Goal: Communication & Community: Answer question/provide support

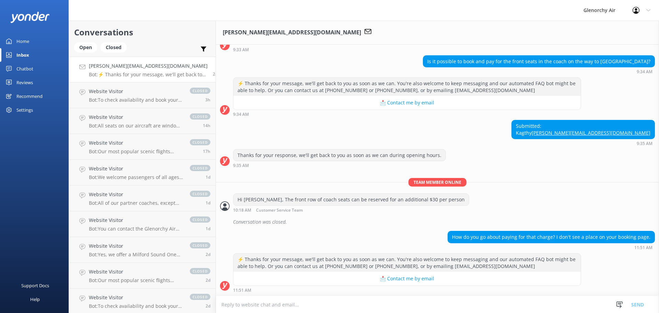
scroll to position [58, 0]
click at [85, 47] on div "Open" at bounding box center [85, 47] width 23 height 10
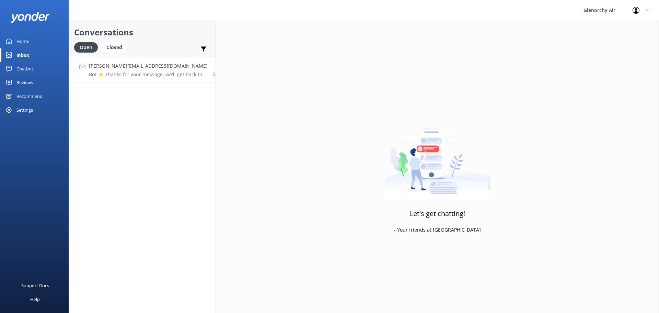
click at [140, 64] on h4 "kathy.swallow@gmail.com" at bounding box center [148, 66] width 119 height 8
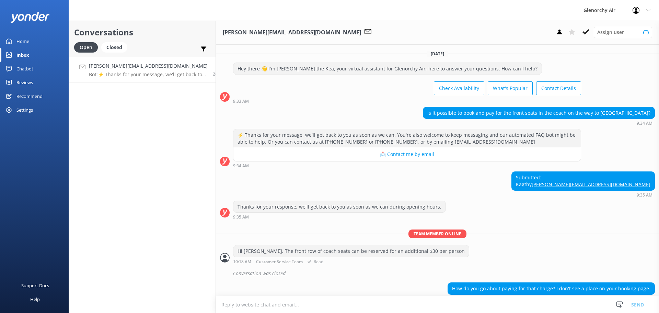
scroll to position [58, 0]
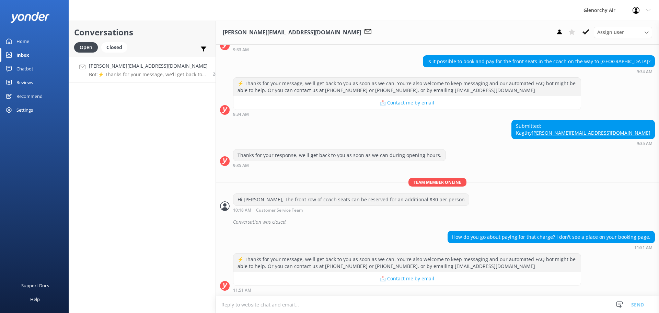
click at [360, 304] on textarea at bounding box center [437, 304] width 443 height 17
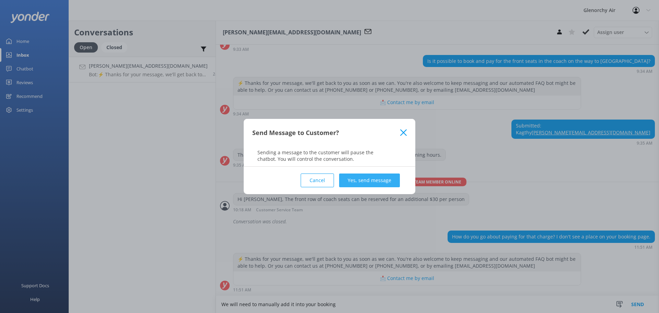
type textarea "We will need to manually add it into your booking"
click at [360, 185] on button "Yes, send message" at bounding box center [369, 180] width 61 height 14
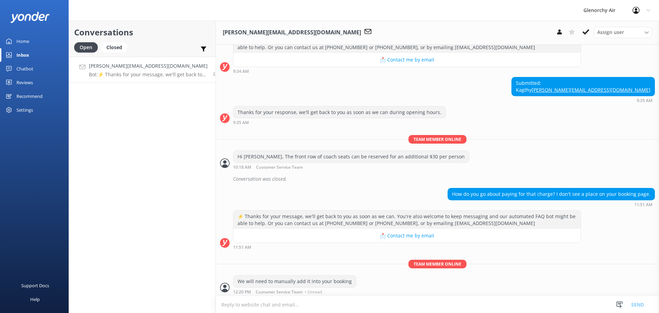
scroll to position [103, 0]
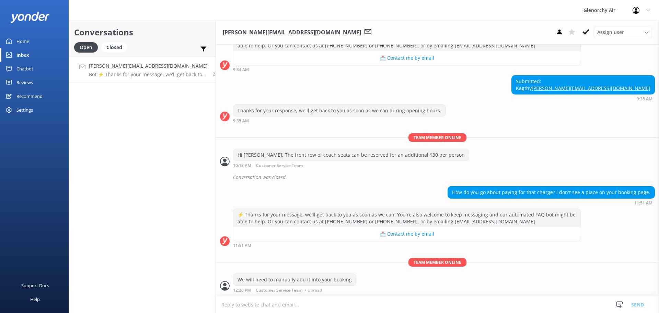
click at [243, 303] on textarea at bounding box center [437, 304] width 443 height 17
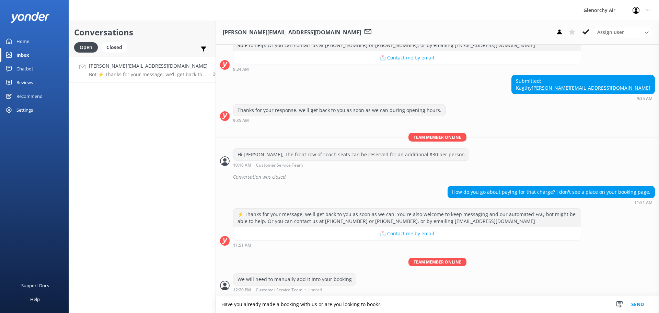
type textarea "Have you already made a booking with us or are you looking to book?"
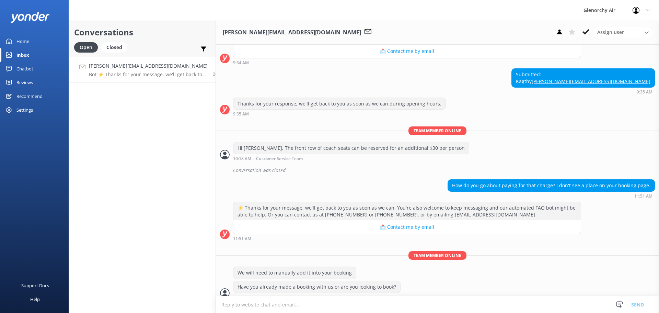
scroll to position [117, 0]
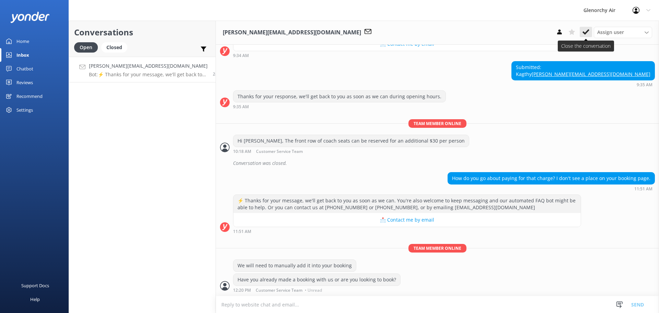
click at [588, 33] on icon at bounding box center [585, 31] width 7 height 7
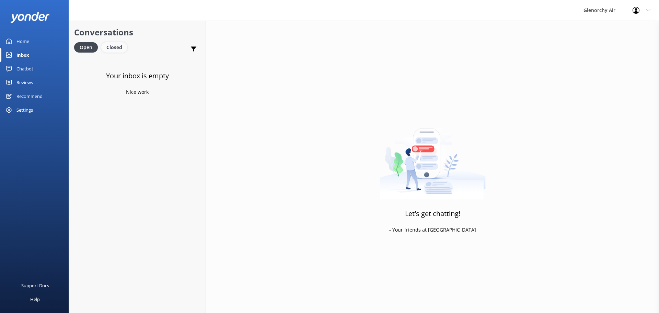
click at [111, 45] on div "Closed" at bounding box center [114, 47] width 26 height 10
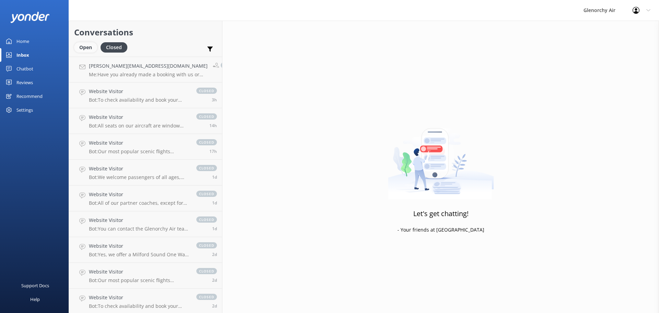
click at [80, 45] on div "Open" at bounding box center [85, 47] width 23 height 10
